Goal: Answer question/provide support

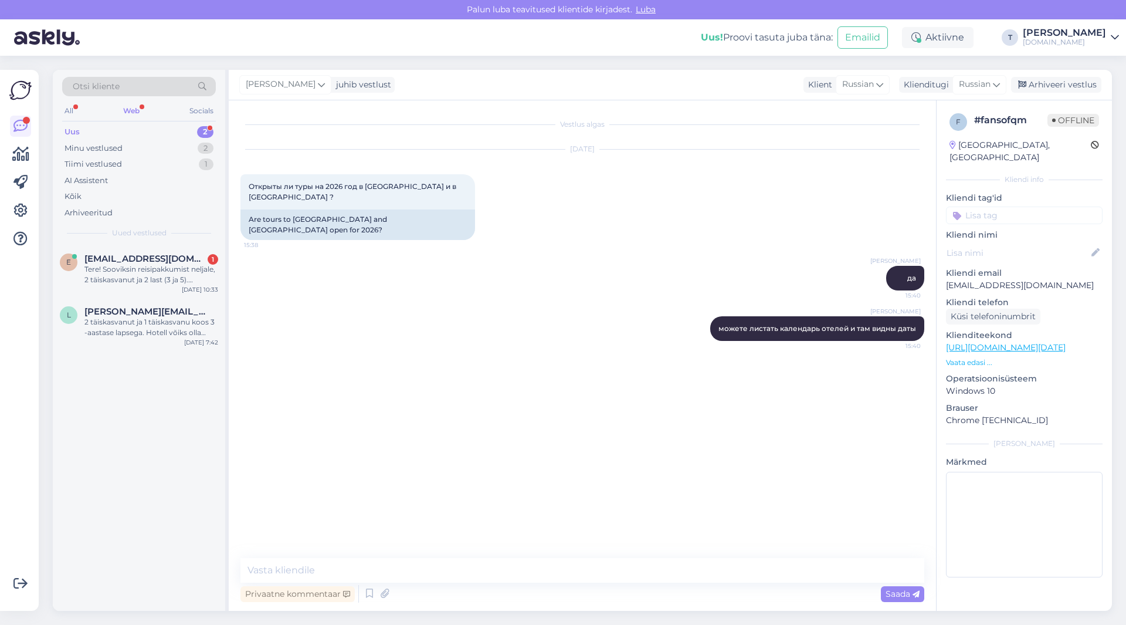
click at [141, 131] on div "Uus 2" at bounding box center [139, 132] width 154 height 16
click at [157, 273] on div "Tere! Sooviksin reisipakkumist neljale, 2 täiskasvanut ja 2 last (3 ja 5). Soov…" at bounding box center [151, 274] width 134 height 21
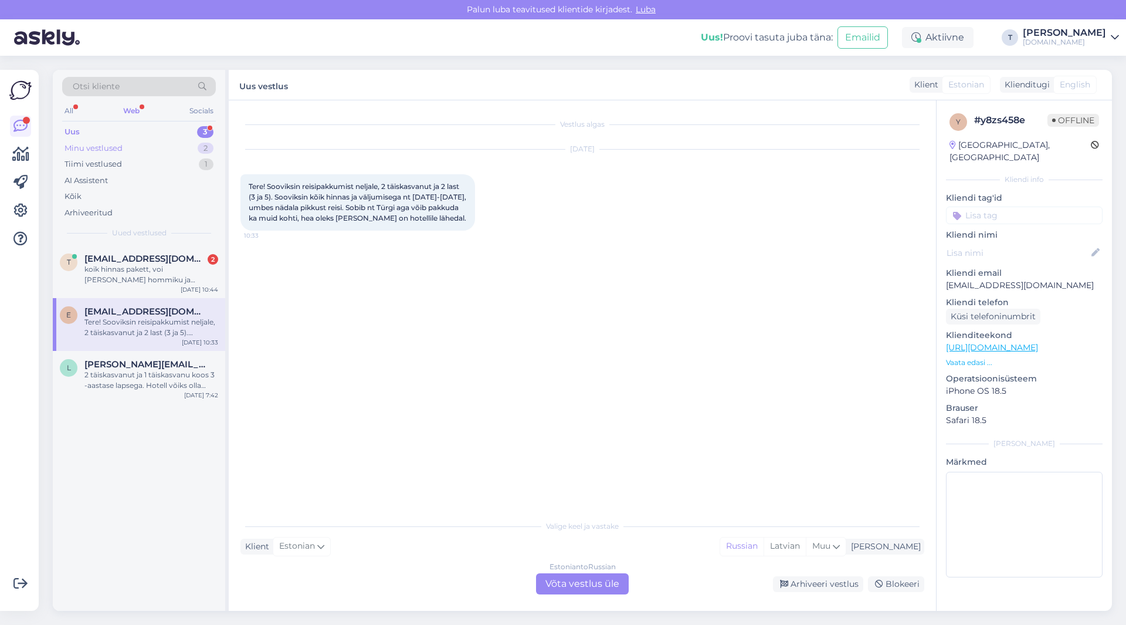
click at [145, 151] on div "Minu vestlused 2" at bounding box center [139, 148] width 154 height 16
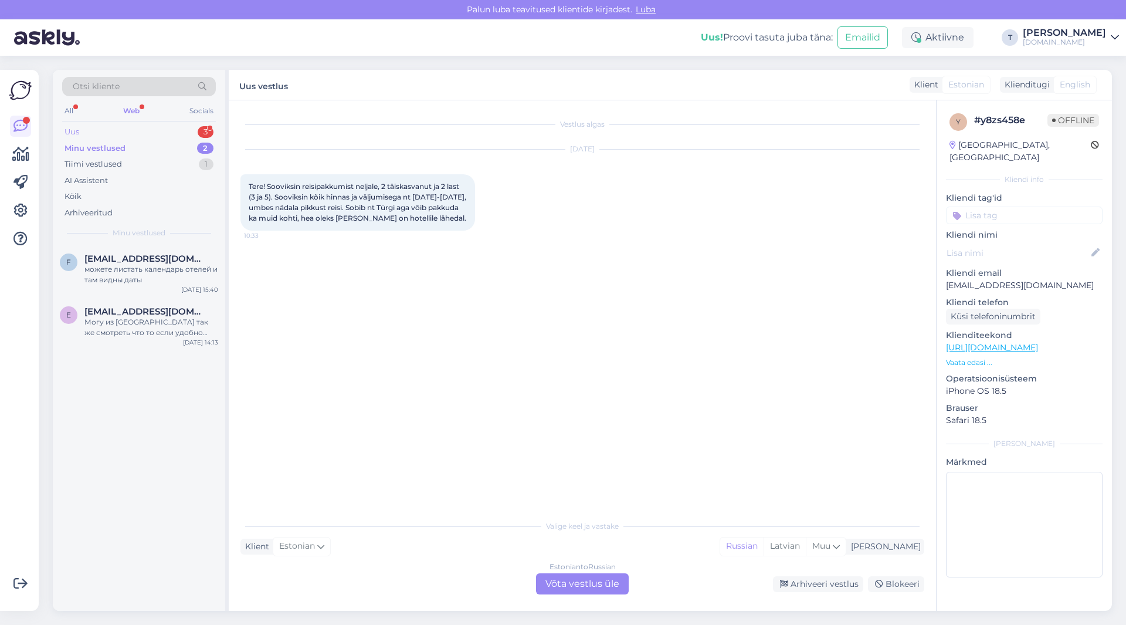
click at [143, 131] on div "Uus 3" at bounding box center [139, 132] width 154 height 16
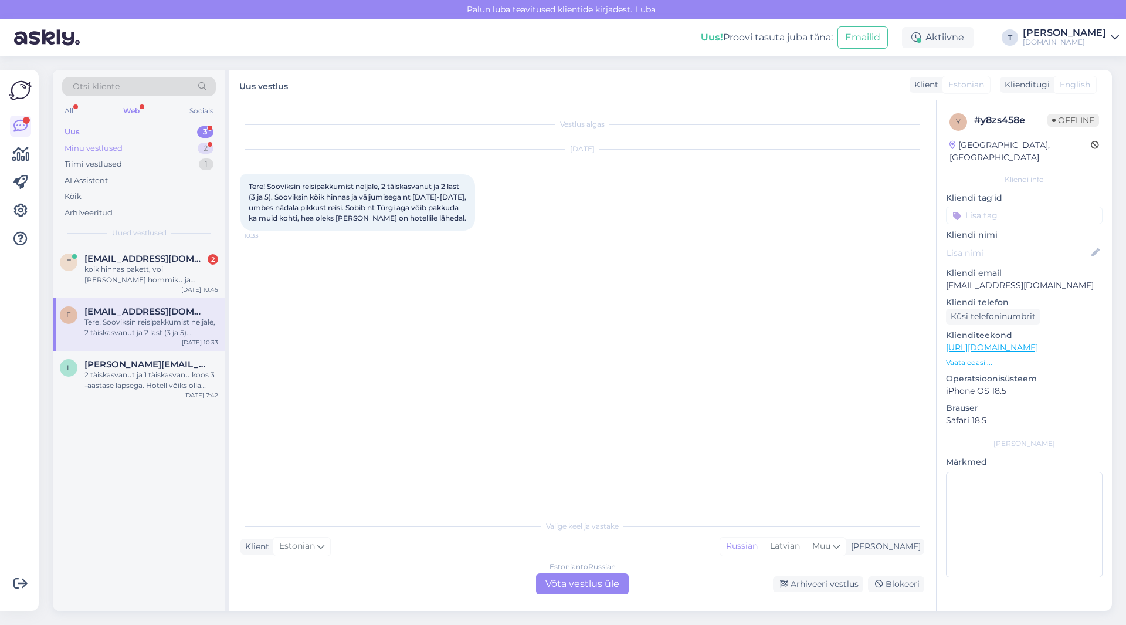
click at [155, 145] on div "Minu vestlused 2" at bounding box center [139, 148] width 154 height 16
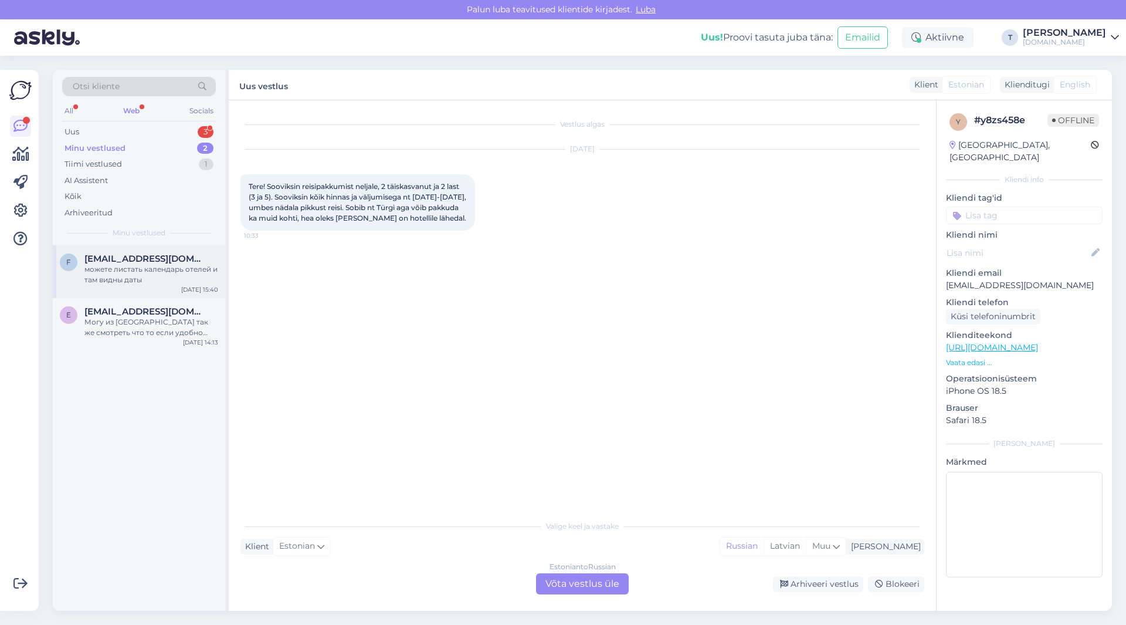
click at [164, 283] on div "можете листать календарь отелей и там видны даты" at bounding box center [151, 274] width 134 height 21
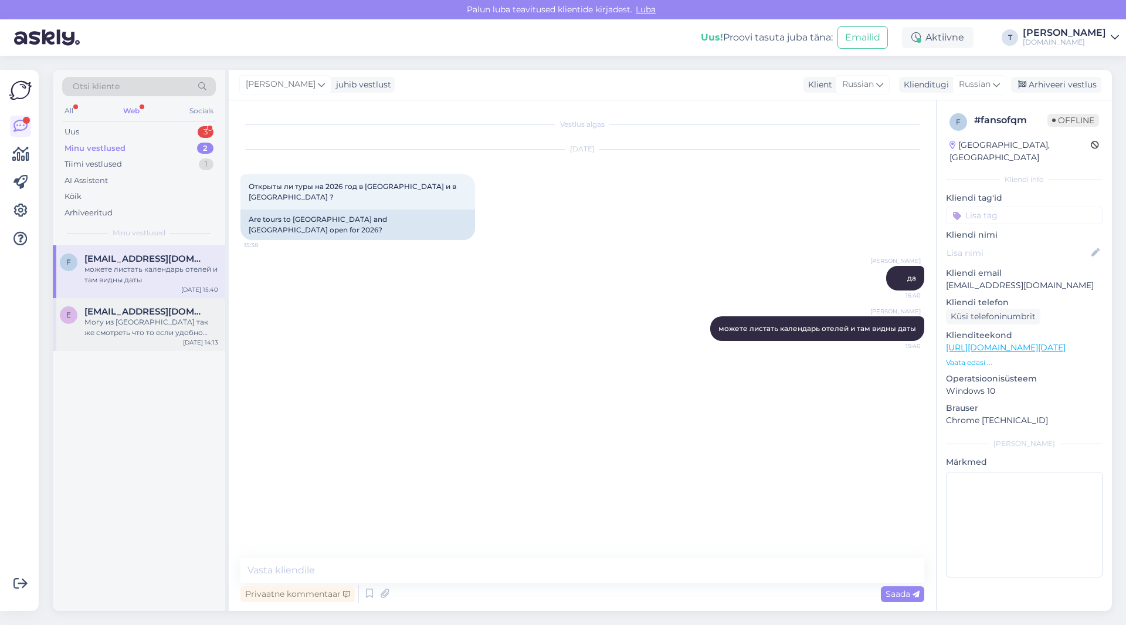
click at [160, 319] on div "Могу из [GEOGRAPHIC_DATA] так же смотреть что то если удобно было бы" at bounding box center [151, 327] width 134 height 21
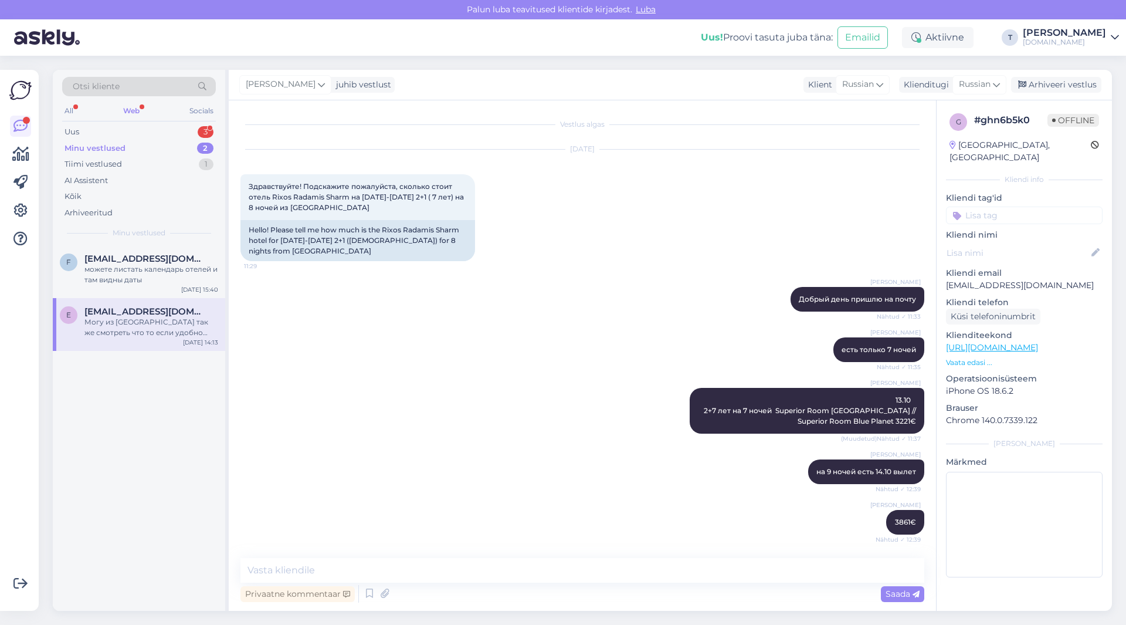
scroll to position [486, 0]
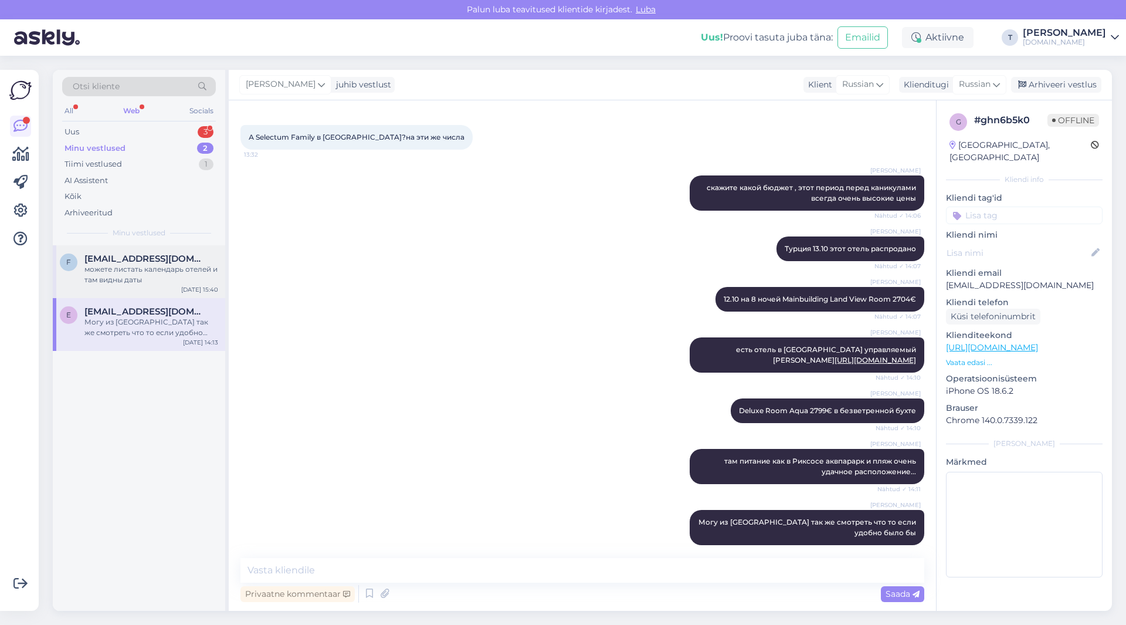
click at [147, 275] on div "можете листать календарь отелей и там видны даты" at bounding box center [151, 274] width 134 height 21
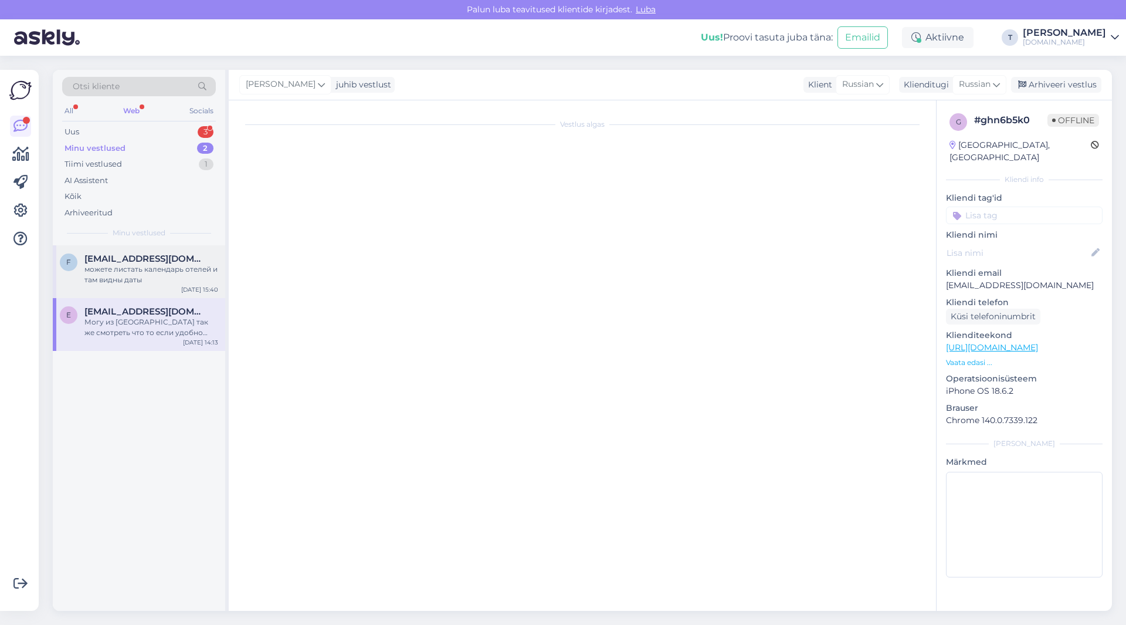
scroll to position [0, 0]
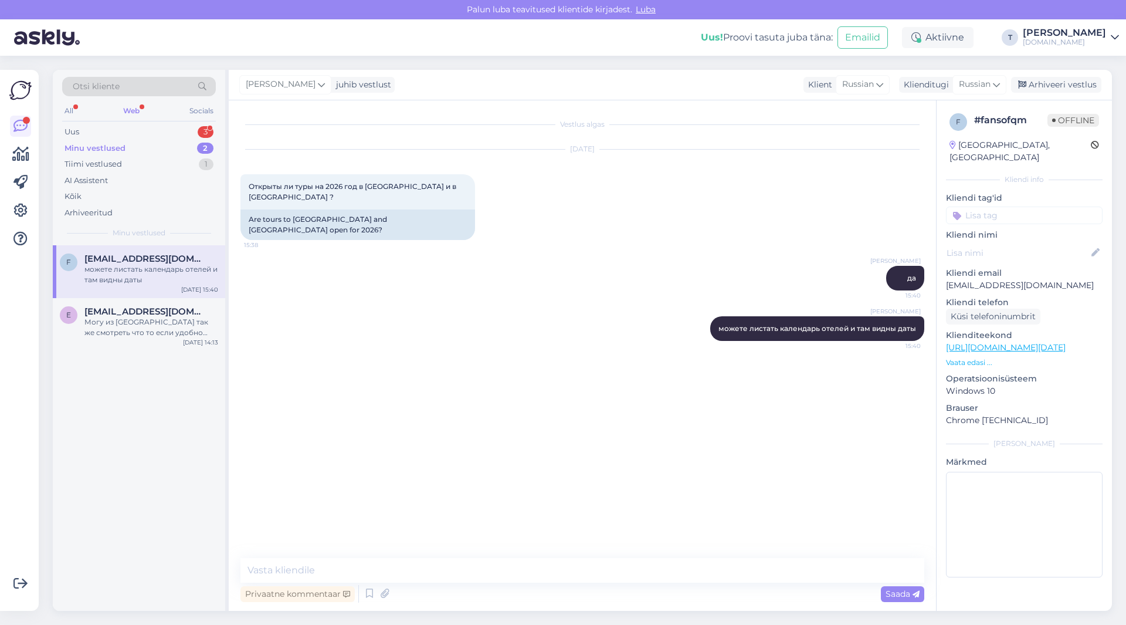
click at [1024, 279] on p "[EMAIL_ADDRESS][DOMAIN_NAME]" at bounding box center [1024, 285] width 157 height 12
copy p "[EMAIL_ADDRESS][DOMAIN_NAME]"
drag, startPoint x: 430, startPoint y: 184, endPoint x: 251, endPoint y: 192, distance: 179.1
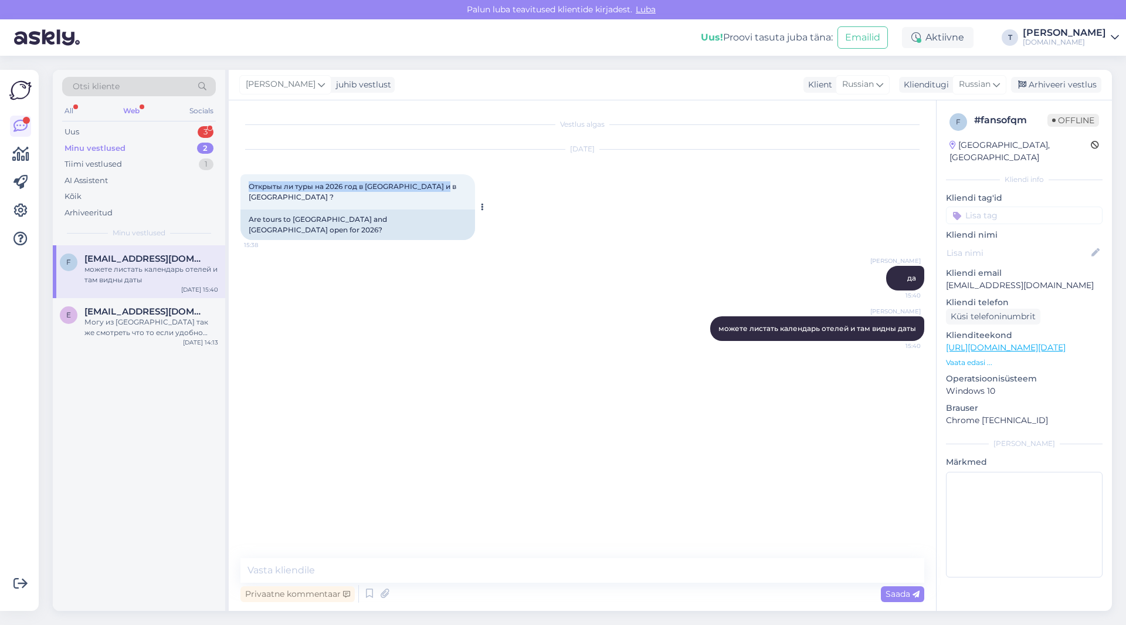
click at [233, 192] on div "Vestlus algas [DATE] Открыты ли туры на 2026 год в [GEOGRAPHIC_DATA] и в [GEOGR…" at bounding box center [582, 355] width 707 height 510
copy span "Открыты ли туры на 2026 год в [GEOGRAPHIC_DATA] и в [GEOGRAPHIC_DATA] ?"
drag, startPoint x: 363, startPoint y: 561, endPoint x: 360, endPoint y: 567, distance: 6.6
click at [361, 567] on textarea at bounding box center [583, 570] width 684 height 25
click at [361, 568] on textarea at bounding box center [583, 570] width 684 height 25
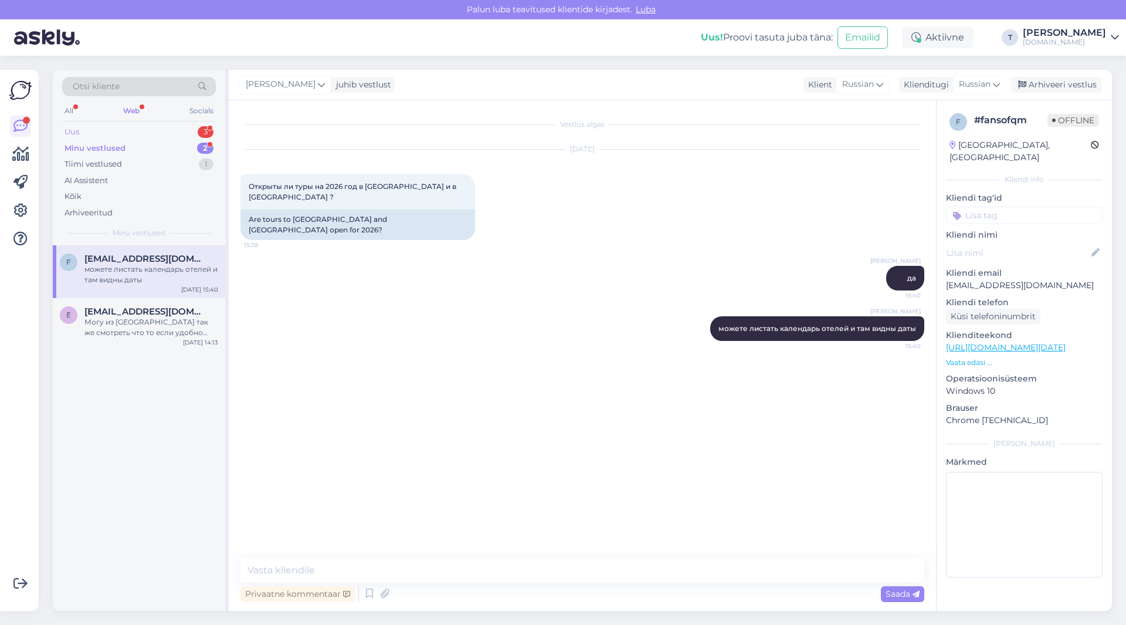
click at [166, 129] on div "Uus 3" at bounding box center [139, 132] width 154 height 16
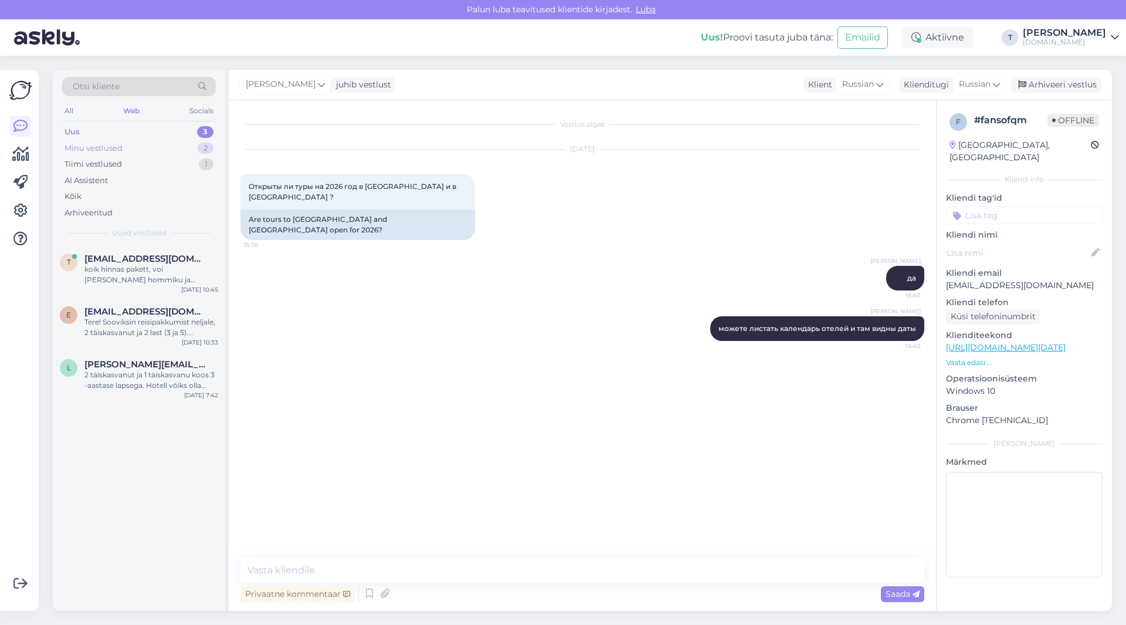
click at [165, 143] on div "Minu vestlused 2" at bounding box center [139, 148] width 154 height 16
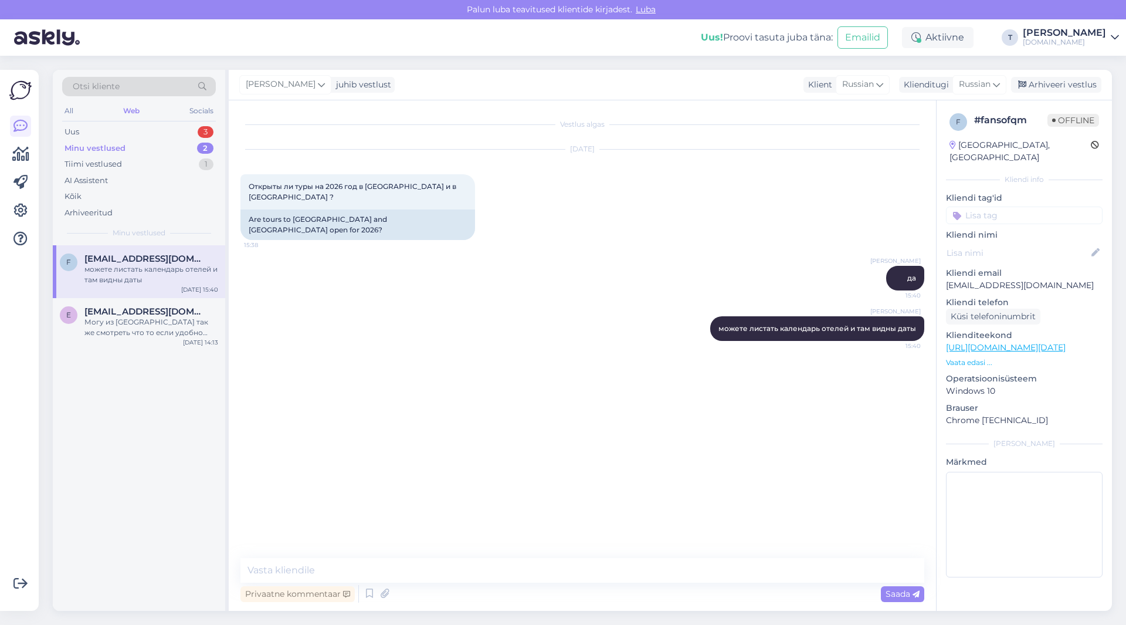
click at [150, 279] on div "можете листать календарь отелей и там видны даты" at bounding box center [151, 274] width 134 height 21
click at [433, 567] on textarea at bounding box center [583, 570] width 684 height 25
type textarea "у вас неверно указан имейл"
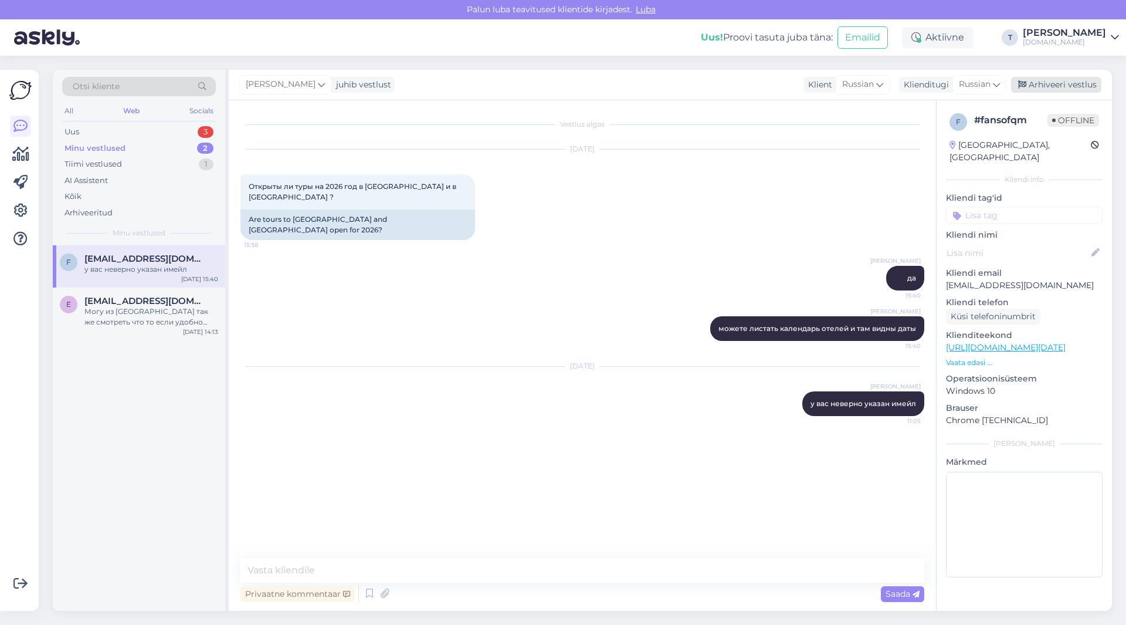
click at [1078, 87] on div "Arhiveeri vestlus" at bounding box center [1056, 85] width 90 height 16
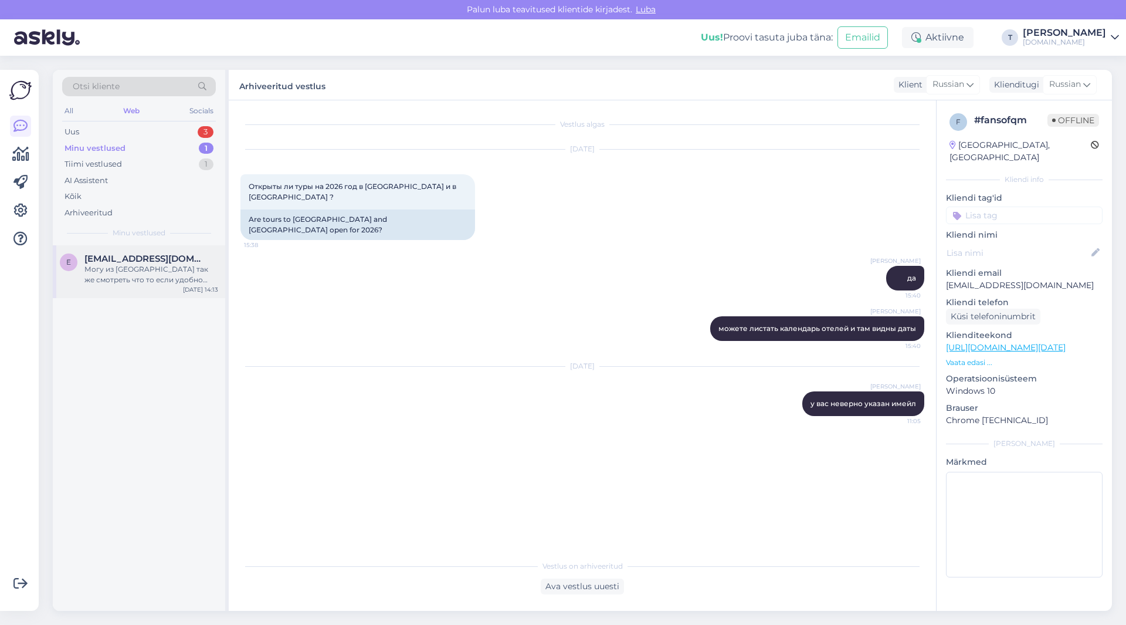
click at [114, 276] on div "Могу из [GEOGRAPHIC_DATA] так же смотреть что то если удобно было бы" at bounding box center [151, 274] width 134 height 21
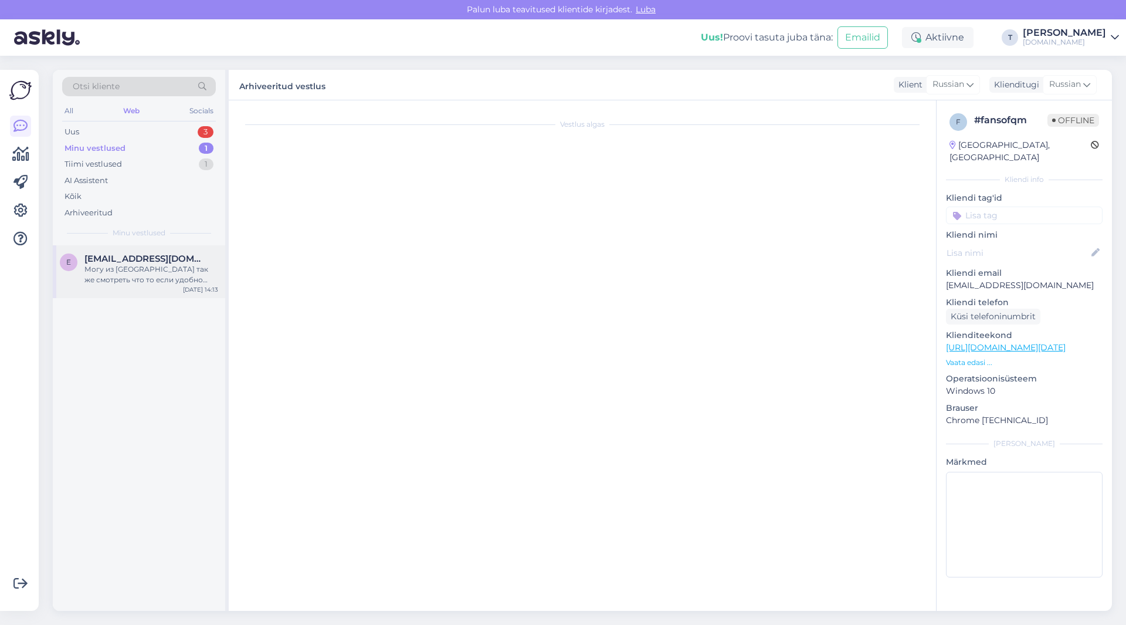
scroll to position [486, 0]
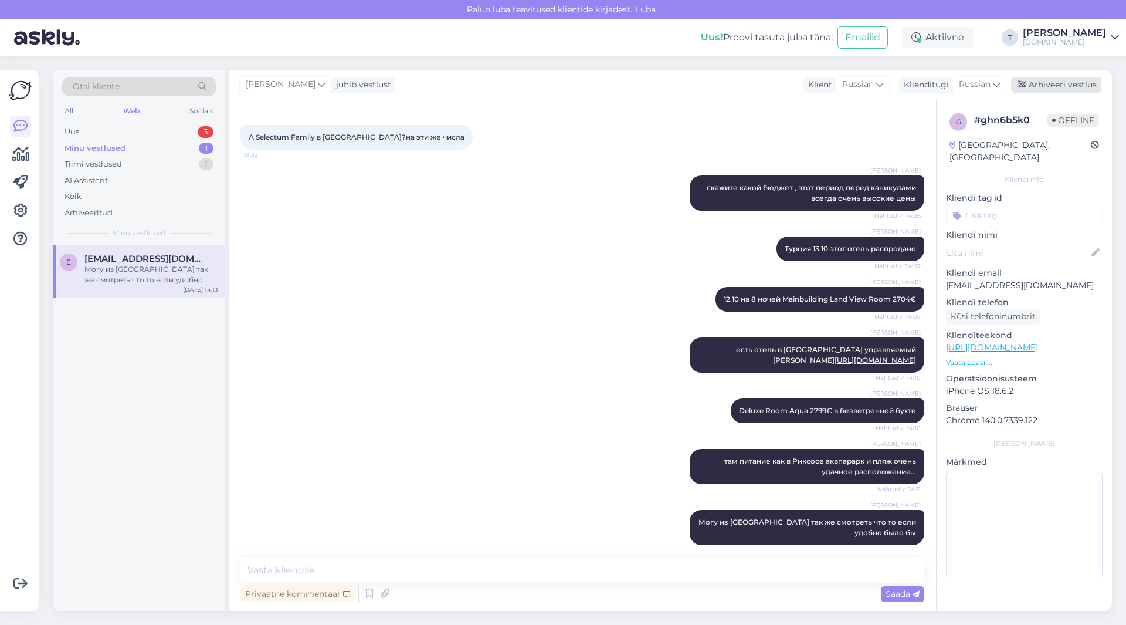
click at [1047, 76] on div "[PERSON_NAME] vestlust Klient Russian Klienditugi Russian Arabic Belarusian Bul…" at bounding box center [670, 85] width 883 height 31
click at [1047, 79] on div "Arhiveeri vestlus" at bounding box center [1056, 85] width 90 height 16
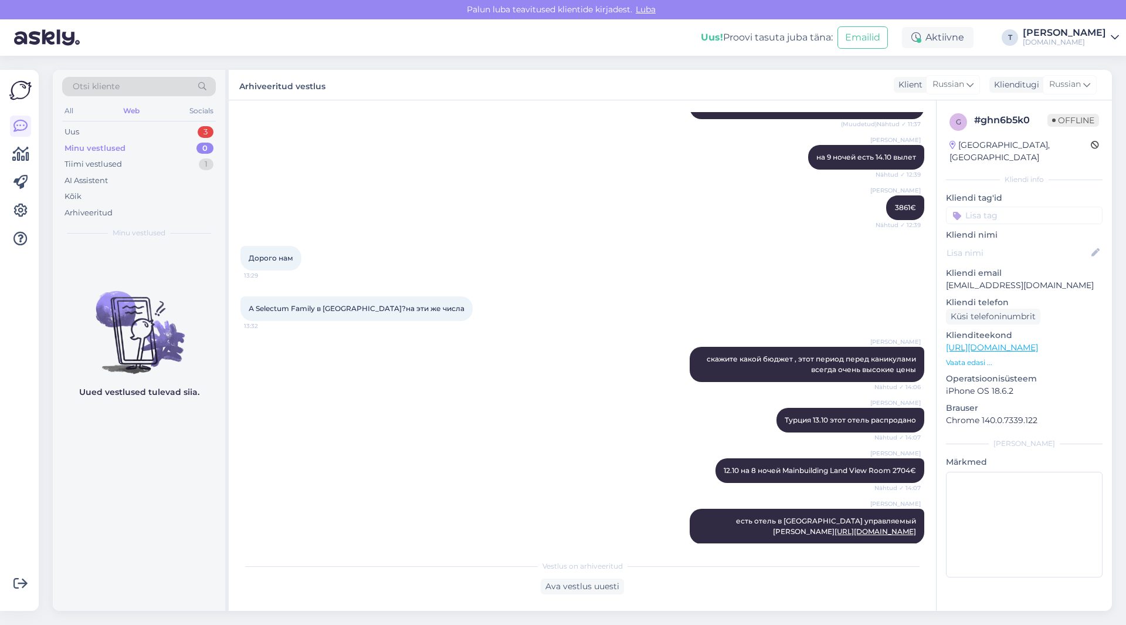
scroll to position [314, 0]
drag, startPoint x: 256, startPoint y: 308, endPoint x: 309, endPoint y: 306, distance: 52.3
click at [314, 307] on span "А Selectum Family в [GEOGRAPHIC_DATA]?на эти же числа" at bounding box center [357, 308] width 216 height 9
copy span "Selectum Famil"
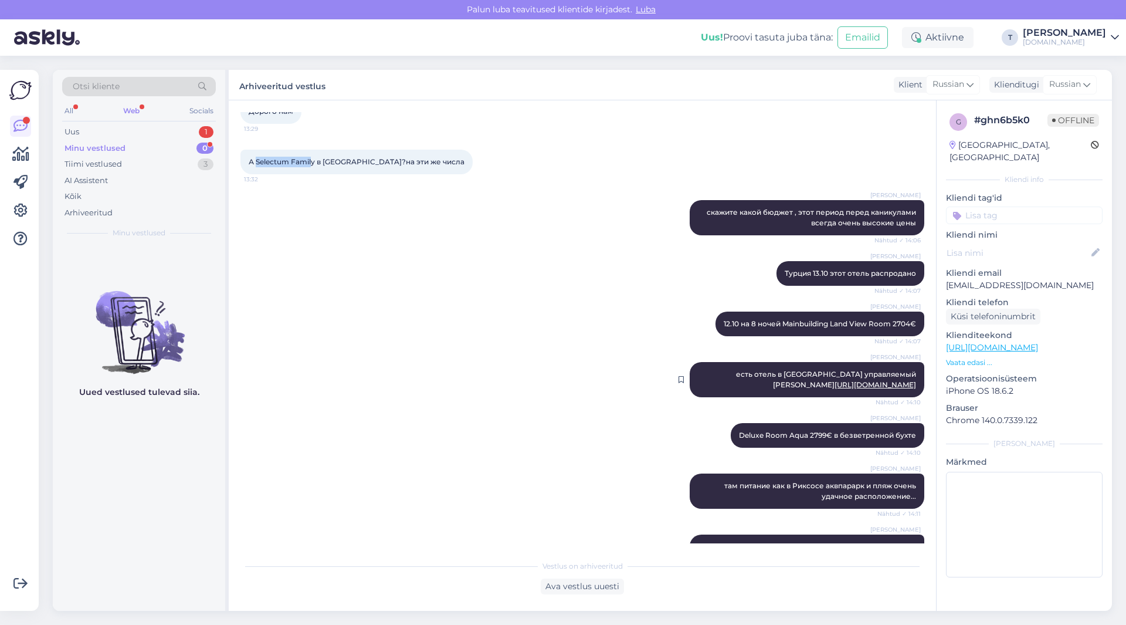
scroll to position [490, 0]
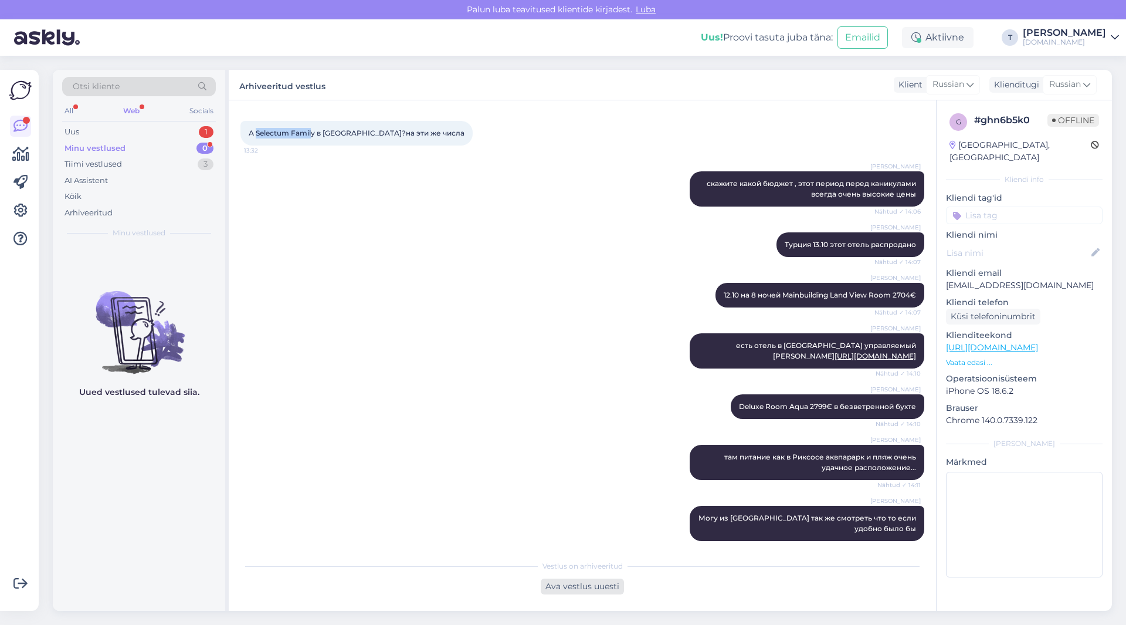
click at [596, 585] on div "Ava vestlus uuesti" at bounding box center [582, 586] width 83 height 16
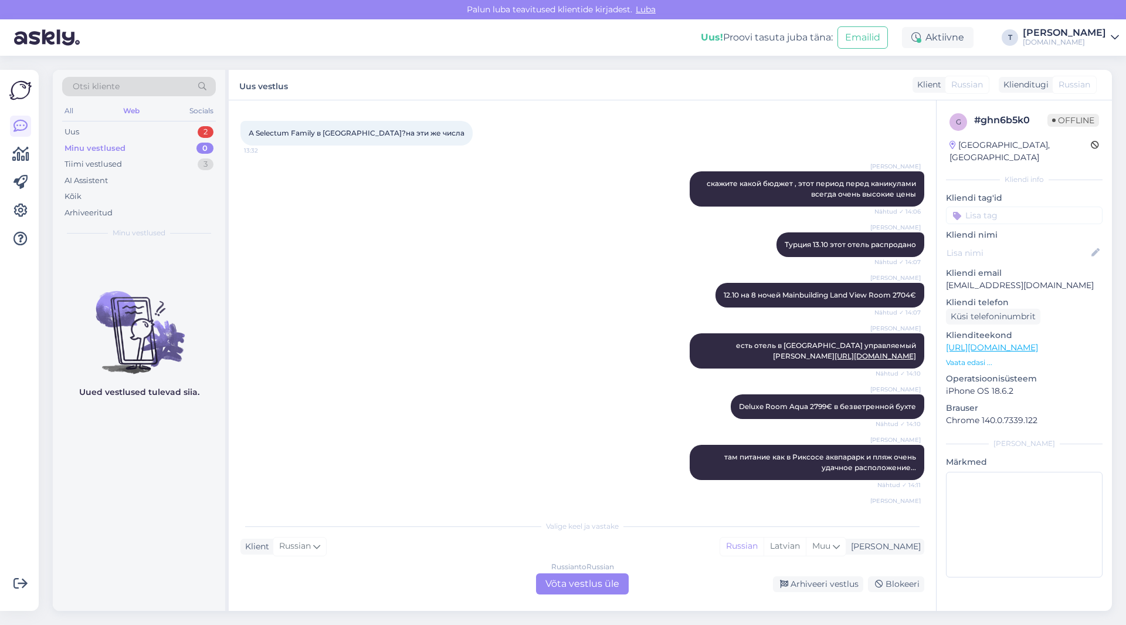
click at [584, 588] on div "Russian to Russian Võta vestlus üle" at bounding box center [582, 583] width 93 height 21
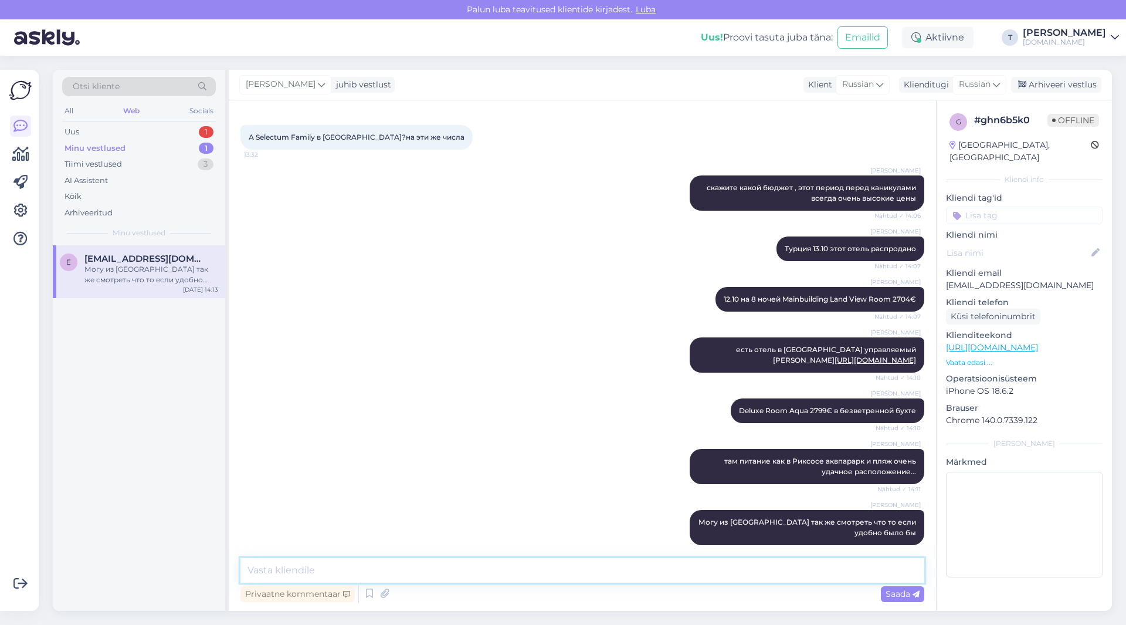
paste textarea "Mainbuilding Land View Room"
drag, startPoint x: 712, startPoint y: 299, endPoint x: 765, endPoint y: 299, distance: 53.4
click at [768, 299] on div "[PERSON_NAME] 12.10 на 8 ночей Mainbuilding Land View Room 2704€ Nähtud ✓ 14:07" at bounding box center [820, 299] width 209 height 25
copy span "12.10 на 8 ночей"
click at [246, 570] on textarea "Mainbuilding Land View Room 2635€" at bounding box center [583, 570] width 684 height 25
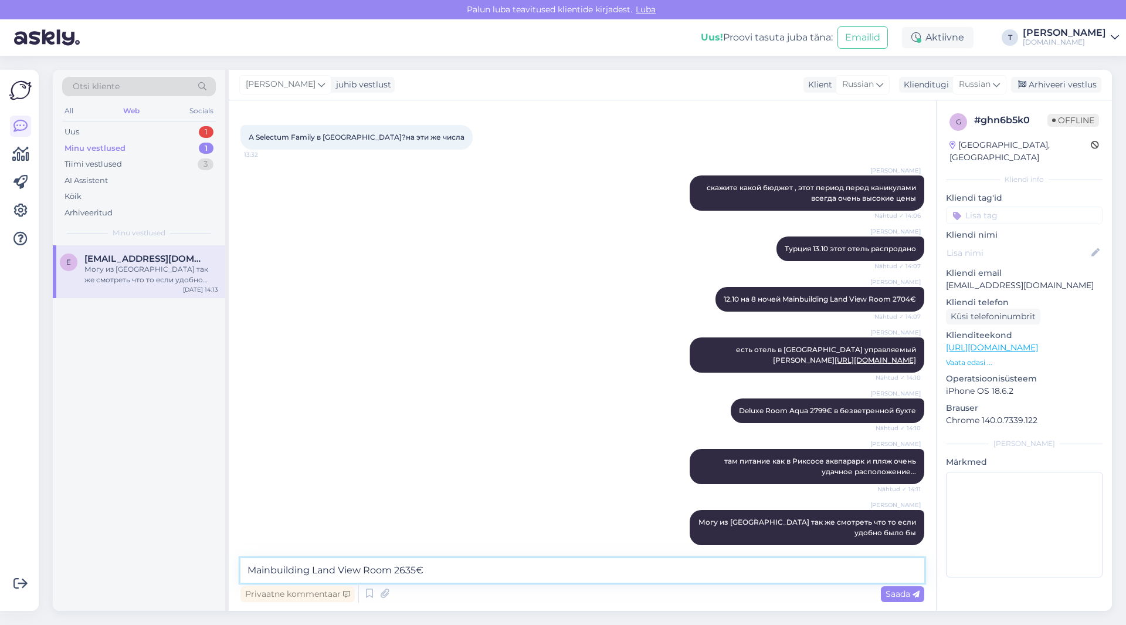
paste textarea "12.10 на 8 ночей"
click at [242, 565] on textarea "12.10 на 8 ночей Mainbuilding Land View Room 2635€" at bounding box center [583, 570] width 684 height 25
type textarea "цена немного менялась 12.10 на 8 ночей Mainbuilding Land View Room 2635€"
